Goal: Task Accomplishment & Management: Manage account settings

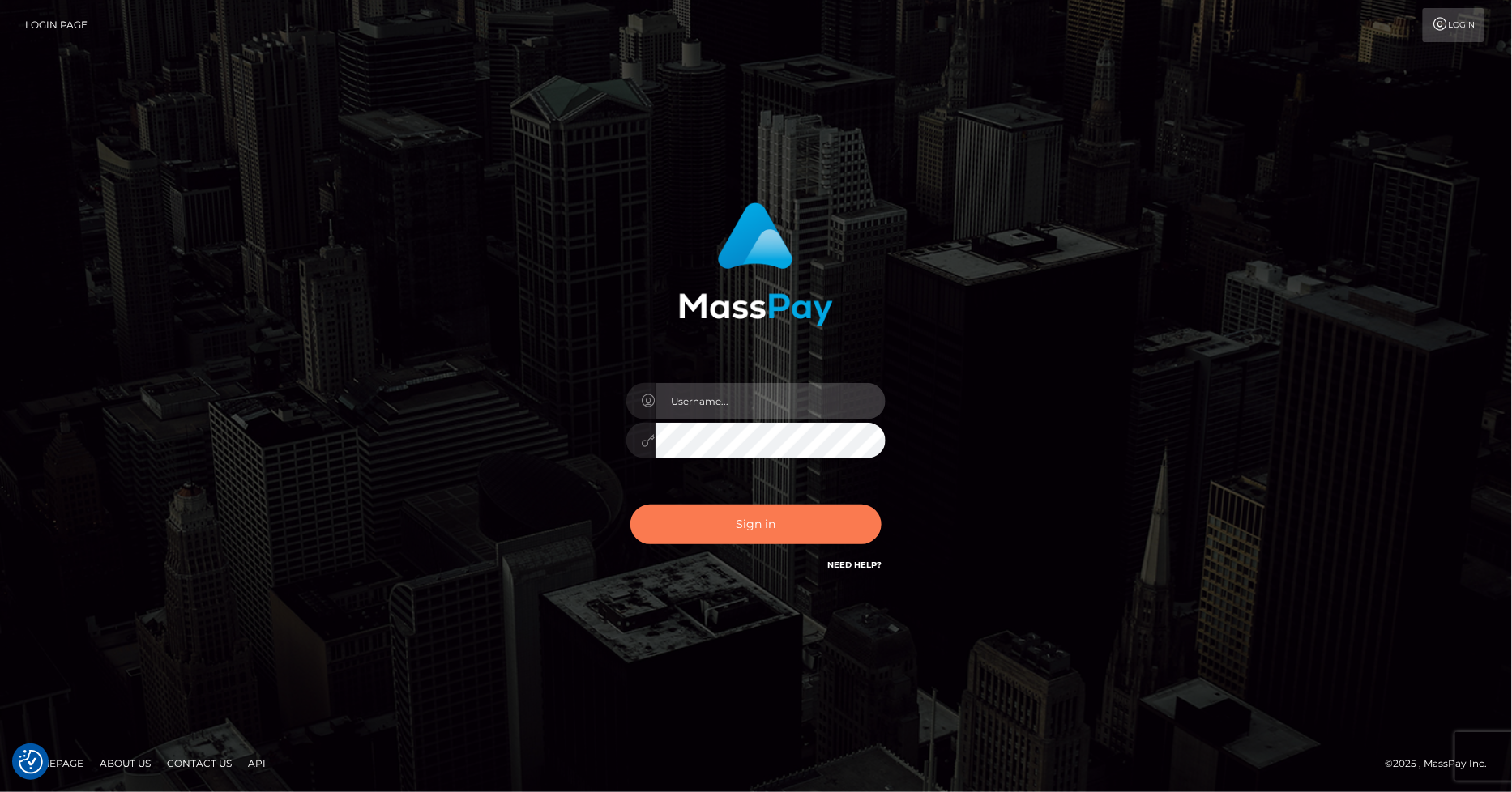
type input "marvin.ace"
drag, startPoint x: 752, startPoint y: 521, endPoint x: 699, endPoint y: 512, distance: 53.8
click at [752, 521] on button "Sign in" at bounding box center [756, 524] width 251 height 40
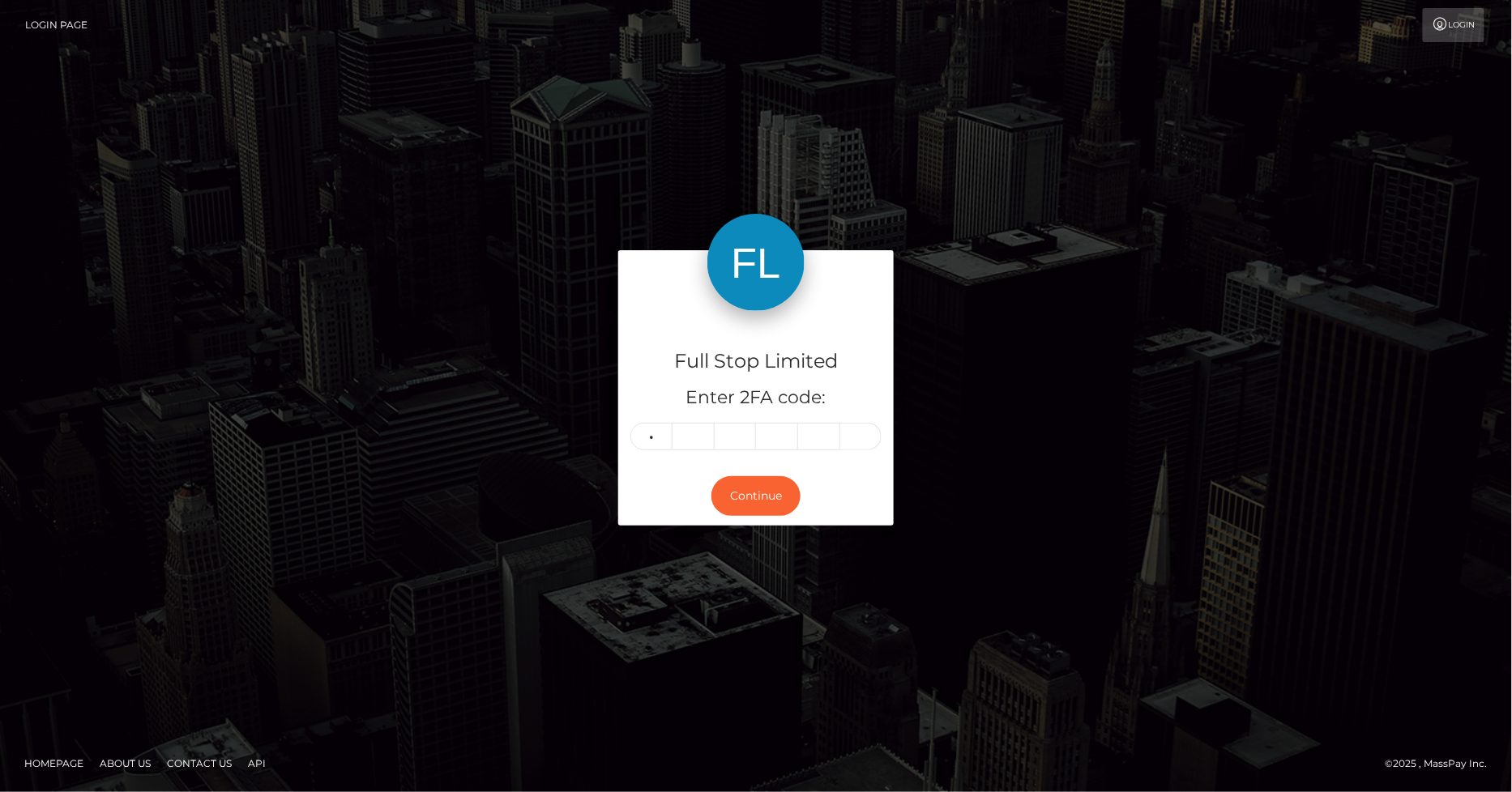
type input "2"
type input "7"
type input "6"
type input "7"
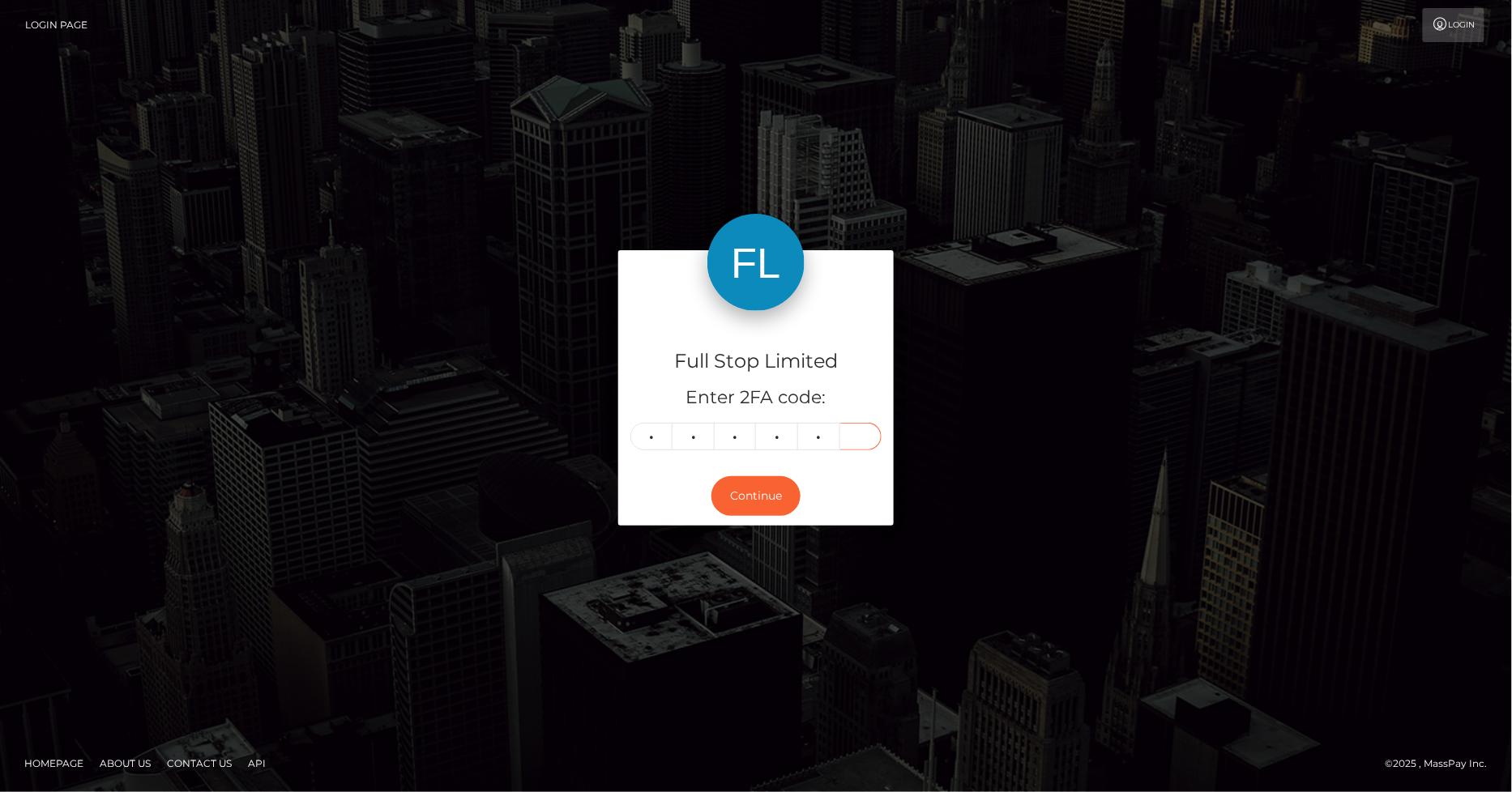
type input "3"
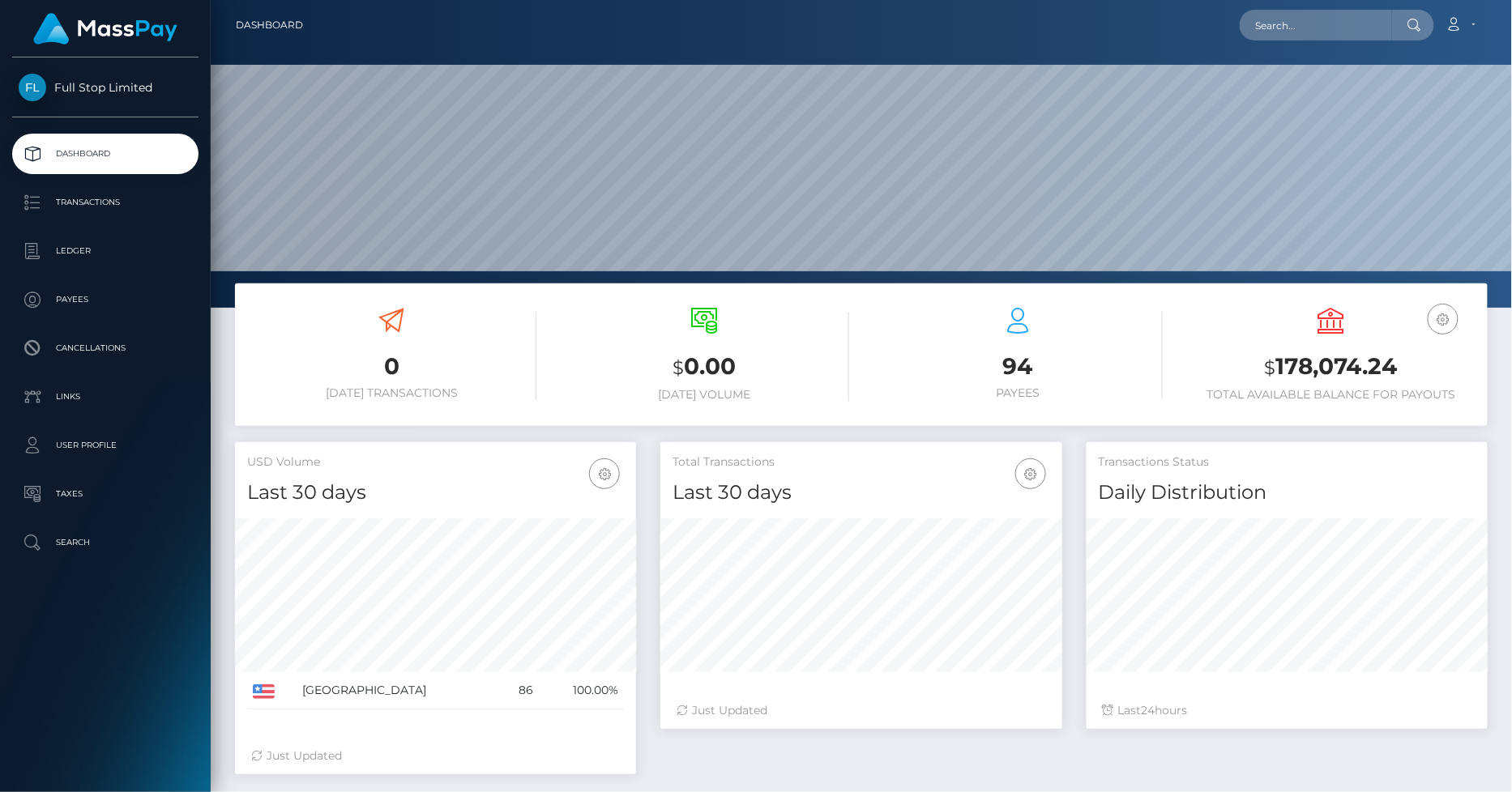
scroll to position [287, 401]
drag, startPoint x: 1396, startPoint y: 365, endPoint x: 1280, endPoint y: 365, distance: 116.0
click at [1280, 365] on h3 "$ 178,074.24" at bounding box center [1331, 367] width 289 height 33
copy h3 "178,074.24"
